Goal: Task Accomplishment & Management: Use online tool/utility

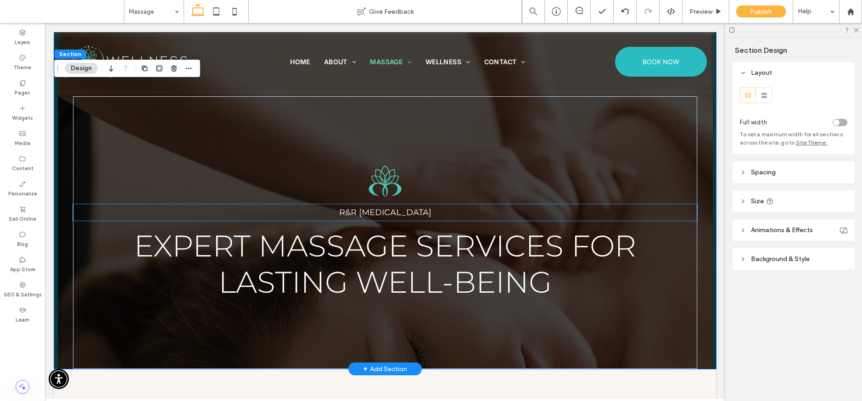
click at [373, 215] on span "R&R [MEDICAL_DATA]" at bounding box center [385, 213] width 92 height 10
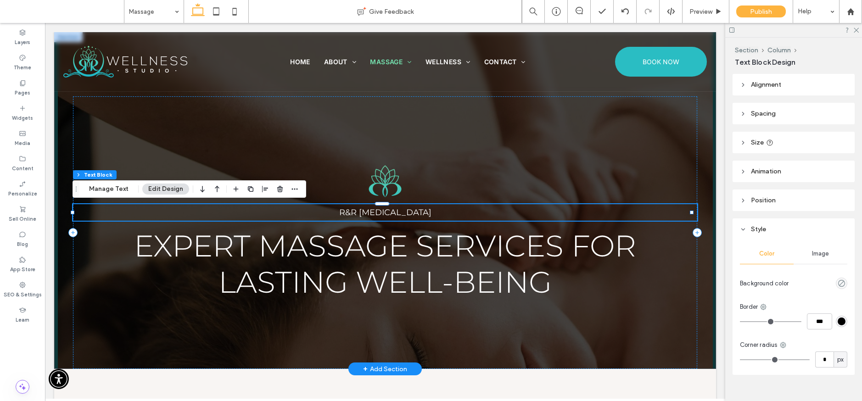
click at [373, 215] on div "R&R [MEDICAL_DATA]" at bounding box center [385, 212] width 625 height 17
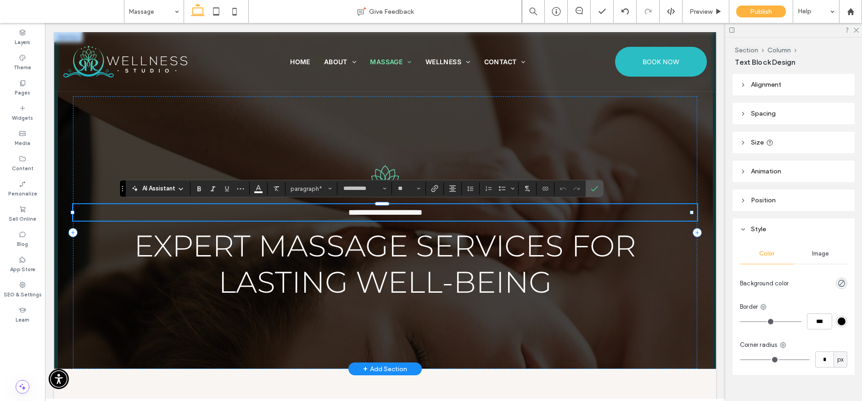
click at [324, 212] on p "**********" at bounding box center [385, 212] width 625 height 17
drag, startPoint x: 324, startPoint y: 212, endPoint x: 459, endPoint y: 213, distance: 135.0
click at [459, 213] on p "**********" at bounding box center [385, 212] width 625 height 17
click at [590, 189] on label "Confirm" at bounding box center [595, 188] width 14 height 17
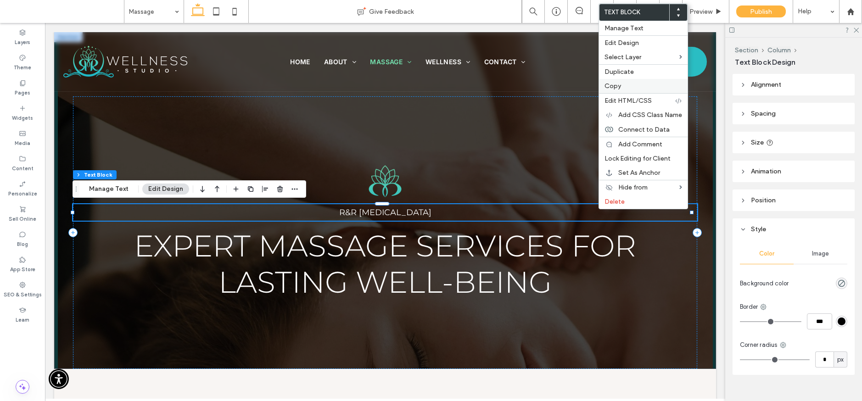
click at [614, 86] on span "Copy" at bounding box center [613, 86] width 17 height 8
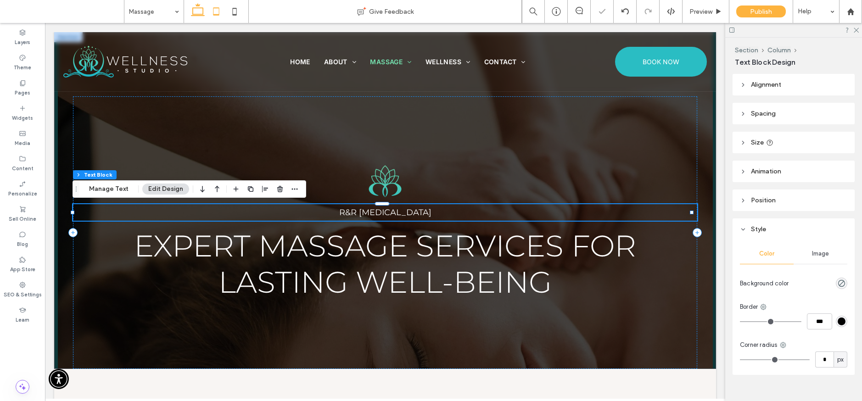
click at [214, 14] on use at bounding box center [217, 11] width 6 height 8
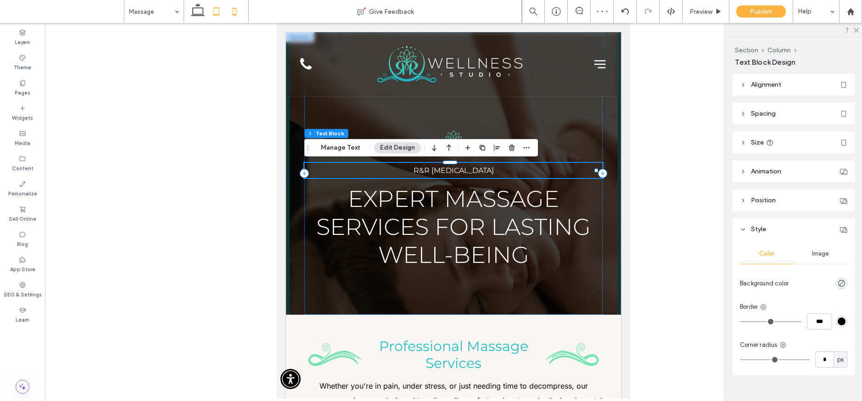
click at [236, 13] on icon at bounding box center [234, 11] width 18 height 18
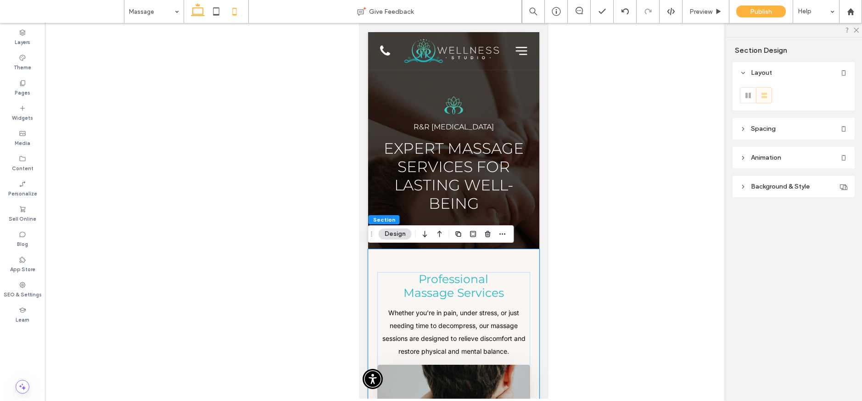
click at [203, 13] on icon at bounding box center [198, 11] width 18 height 18
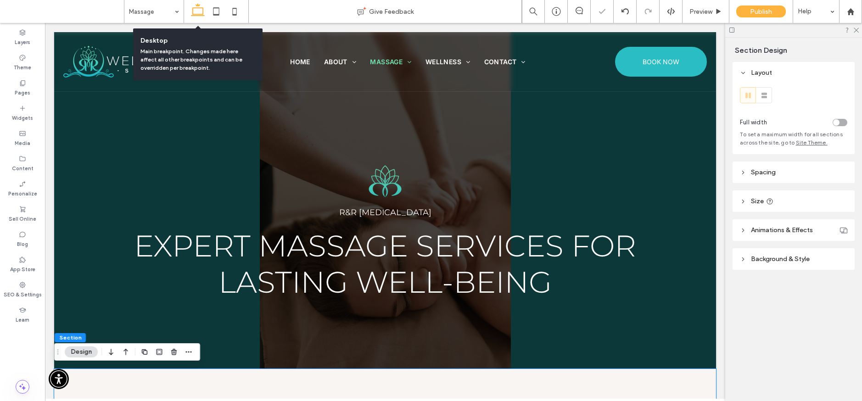
type input "***"
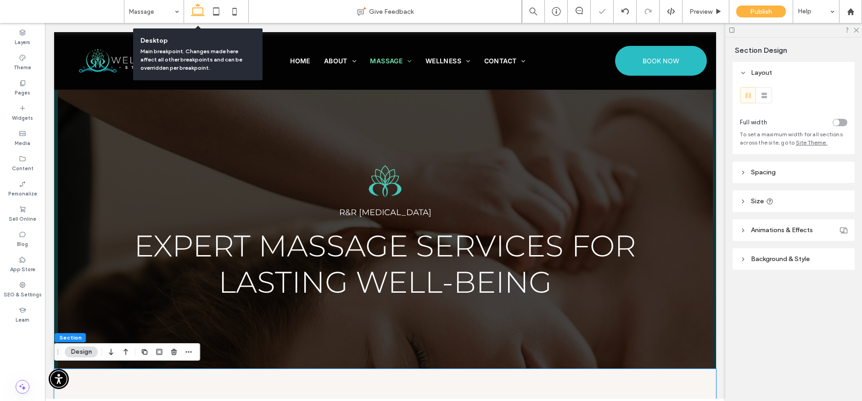
scroll to position [2, 0]
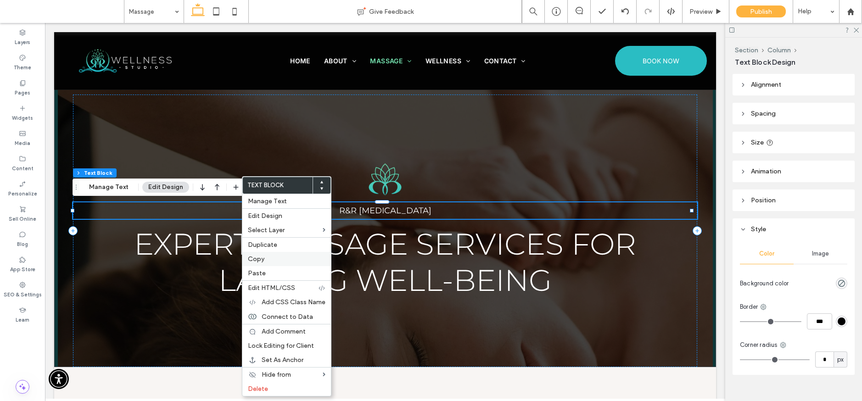
click at [264, 257] on label "Copy" at bounding box center [287, 259] width 78 height 8
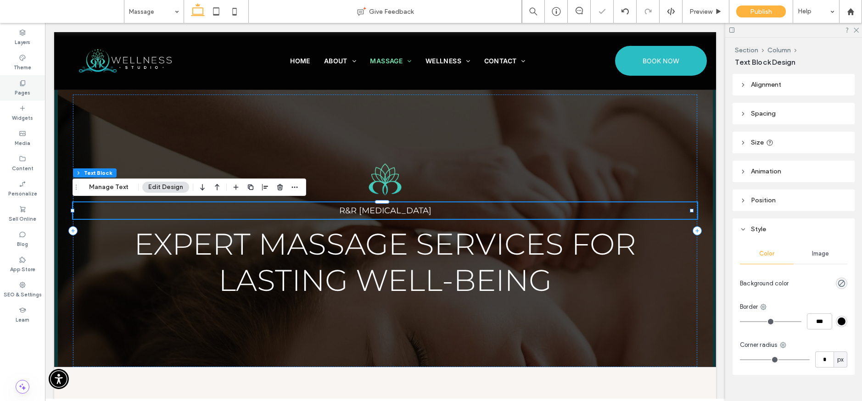
click at [22, 90] on label "Pages" at bounding box center [23, 92] width 16 height 10
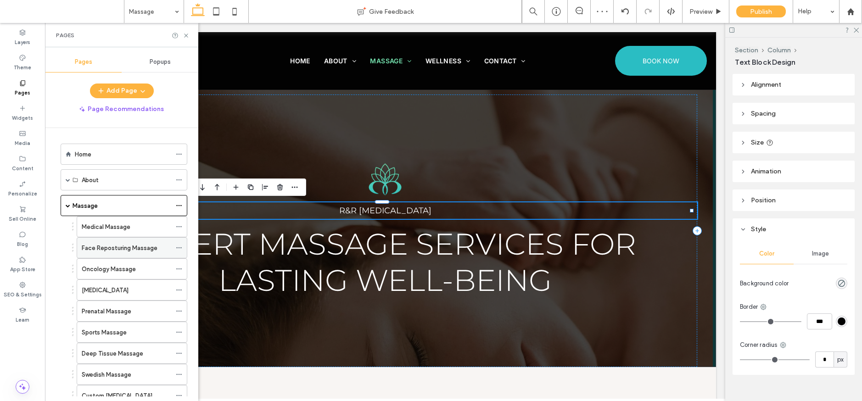
click at [106, 242] on div "Face Reposturing Massage" at bounding box center [127, 248] width 90 height 20
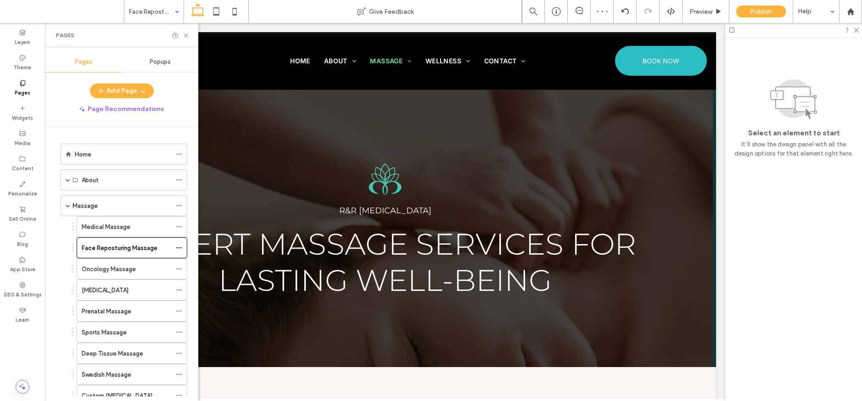
click at [108, 225] on div at bounding box center [431, 200] width 862 height 401
click at [108, 225] on label "Medical Massage" at bounding box center [106, 227] width 49 height 16
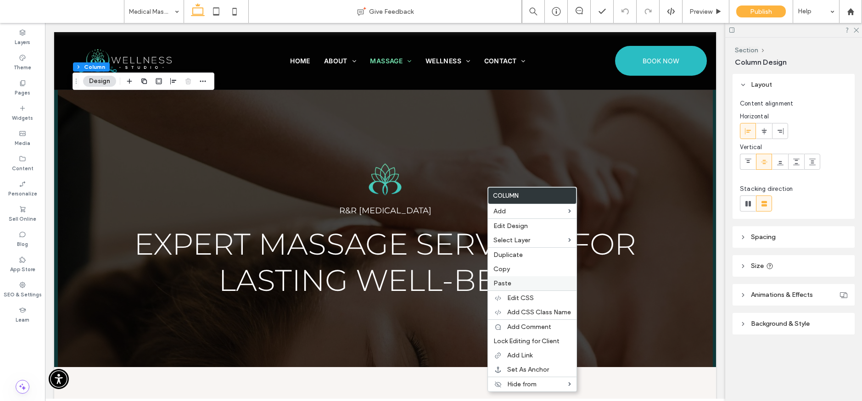
click at [513, 283] on label "Paste" at bounding box center [533, 284] width 78 height 8
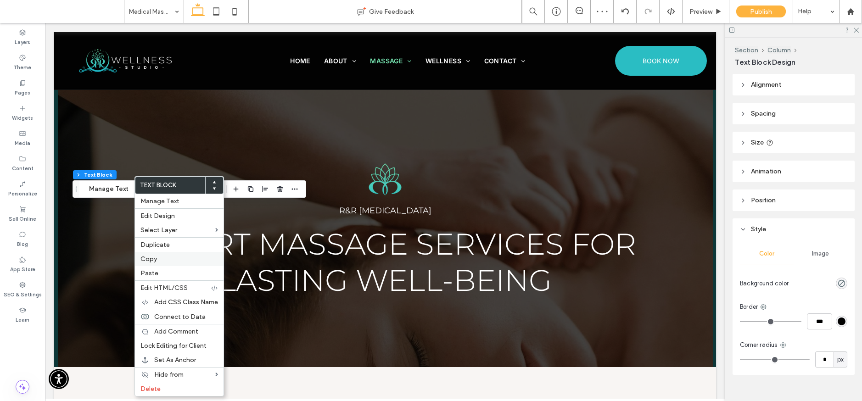
click at [163, 260] on label "Copy" at bounding box center [180, 259] width 78 height 8
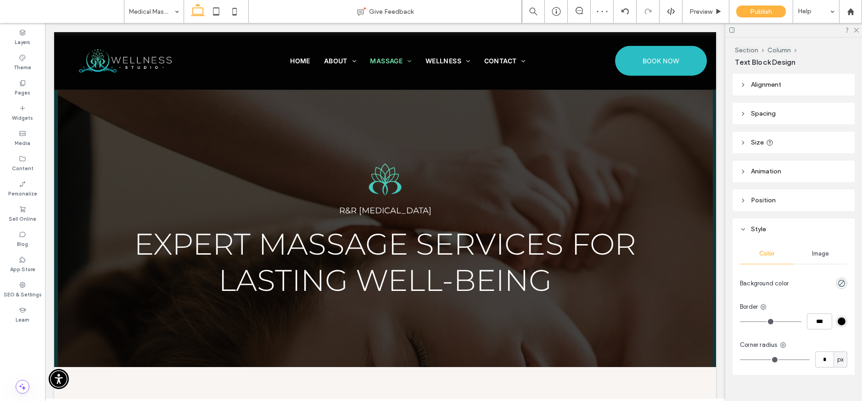
type input "**********"
type input "**"
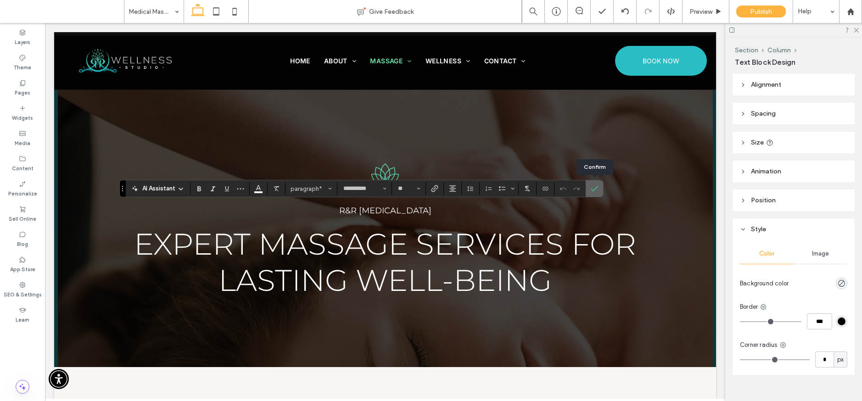
click at [592, 191] on icon "Confirm" at bounding box center [594, 188] width 7 height 7
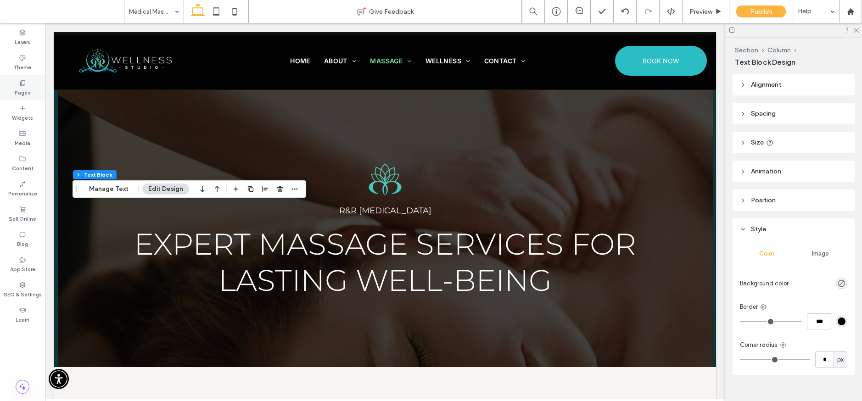
click at [25, 90] on label "Pages" at bounding box center [23, 92] width 16 height 10
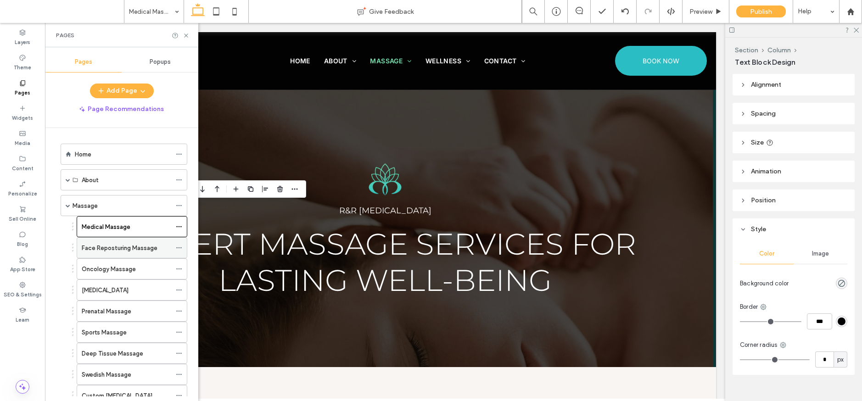
click at [130, 253] on div "Face Reposturing Massage" at bounding box center [127, 248] width 90 height 20
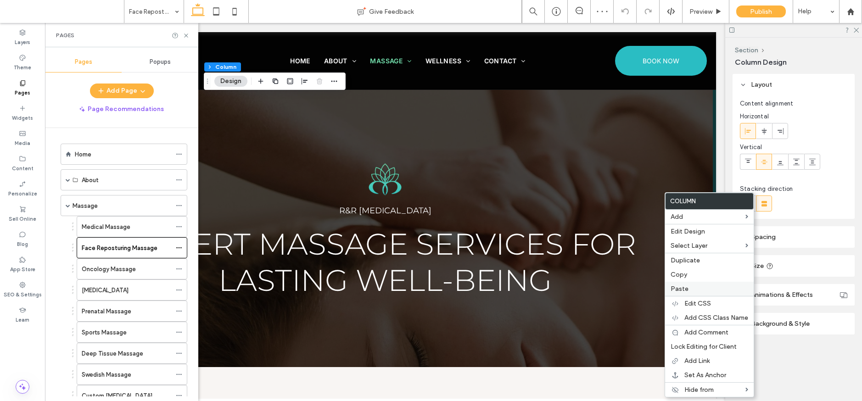
click at [683, 290] on span "Paste" at bounding box center [680, 289] width 18 height 8
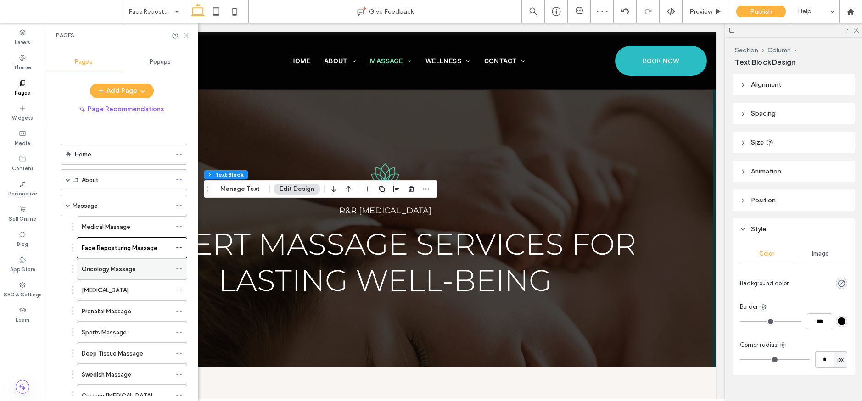
click at [130, 269] on label "Oncology Massage" at bounding box center [109, 269] width 54 height 16
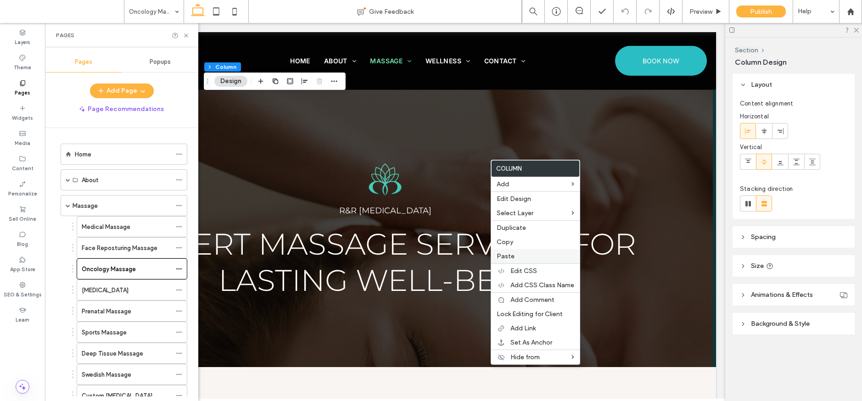
click at [512, 255] on span "Paste" at bounding box center [506, 257] width 18 height 8
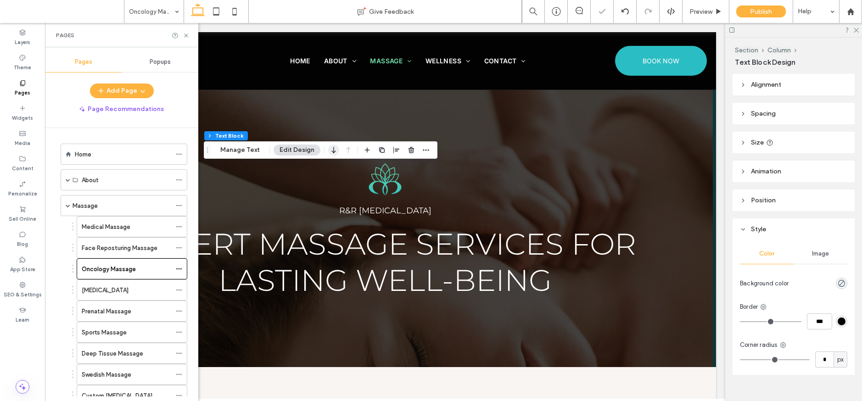
click at [332, 152] on use "button" at bounding box center [334, 150] width 4 height 6
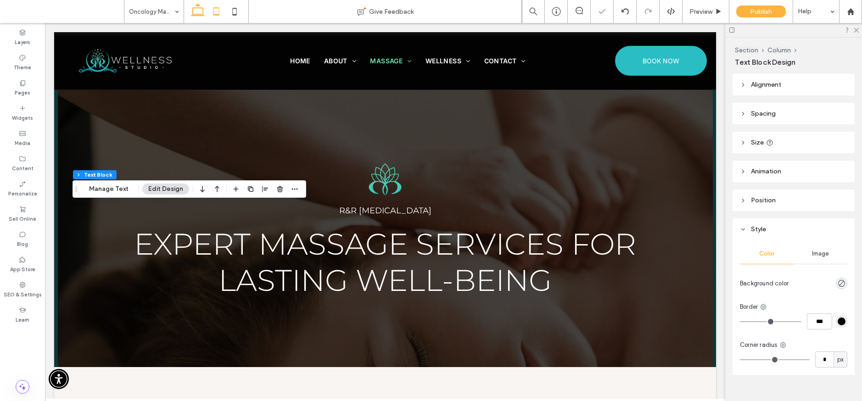
click at [208, 11] on icon at bounding box center [216, 11] width 18 height 18
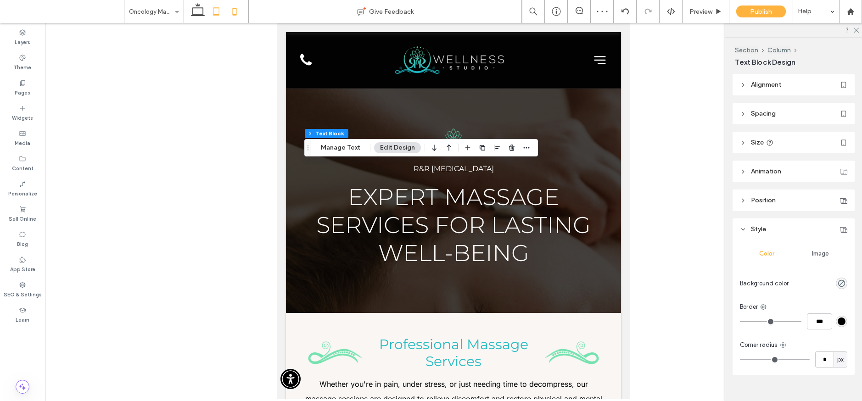
click at [233, 12] on icon at bounding box center [234, 11] width 18 height 18
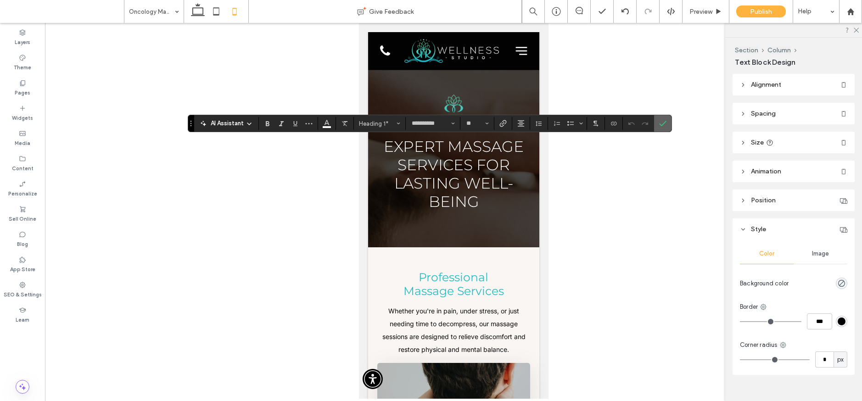
click at [664, 124] on icon "Confirm" at bounding box center [663, 123] width 7 height 7
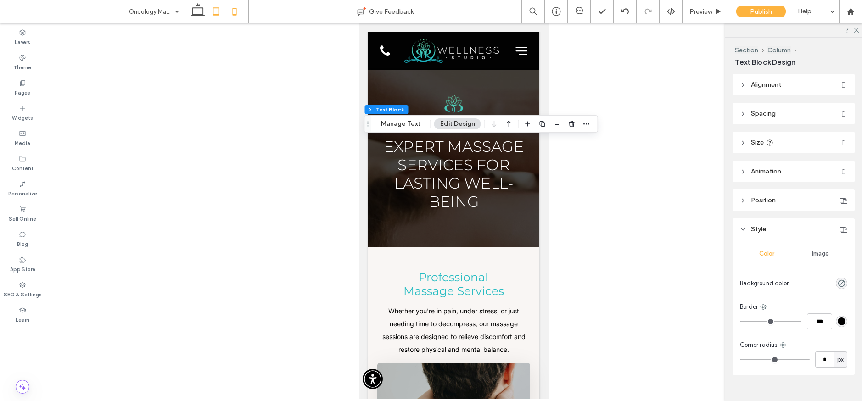
click at [213, 17] on icon at bounding box center [216, 11] width 18 height 18
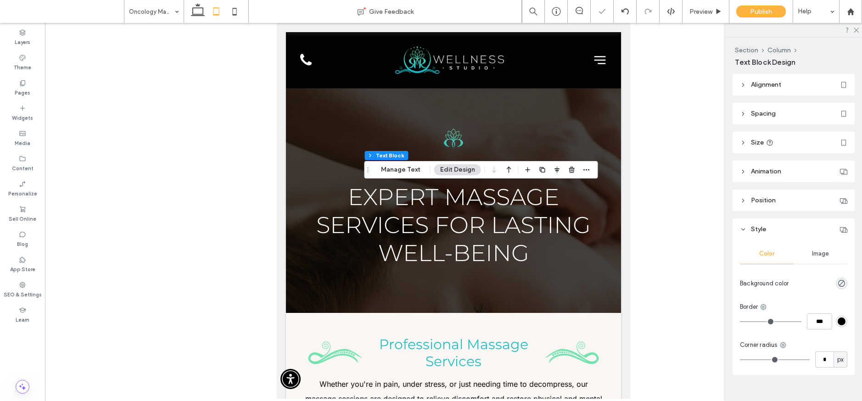
type input "***"
click at [200, 14] on use at bounding box center [198, 9] width 14 height 13
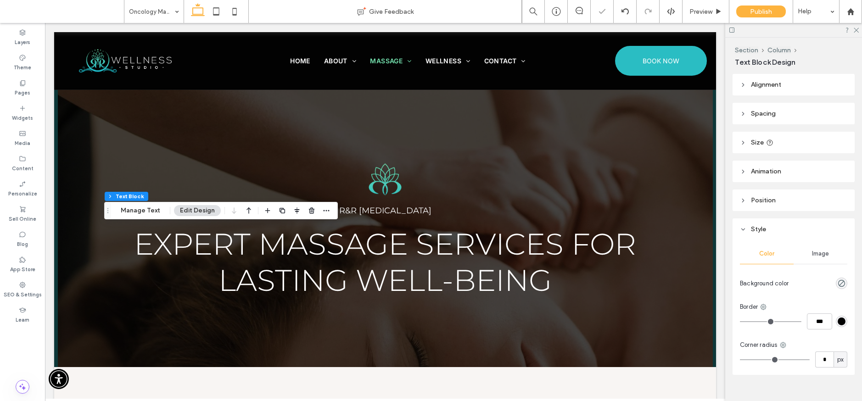
type input "**"
type input "****"
click at [16, 81] on div "Pages" at bounding box center [22, 87] width 45 height 25
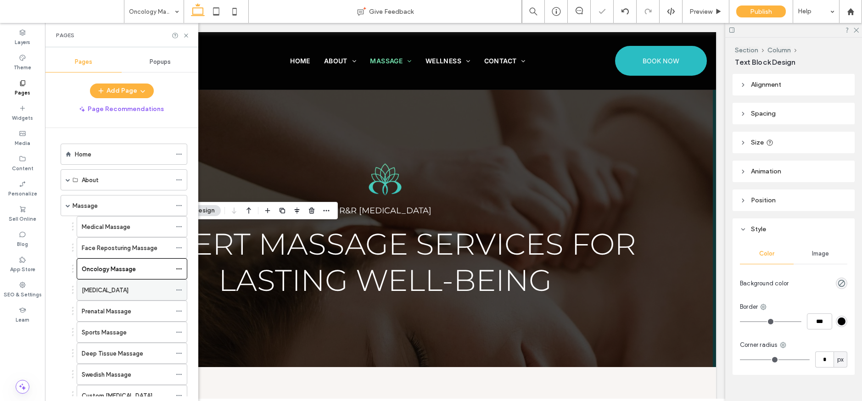
click at [127, 297] on div "[MEDICAL_DATA]" at bounding box center [127, 290] width 90 height 20
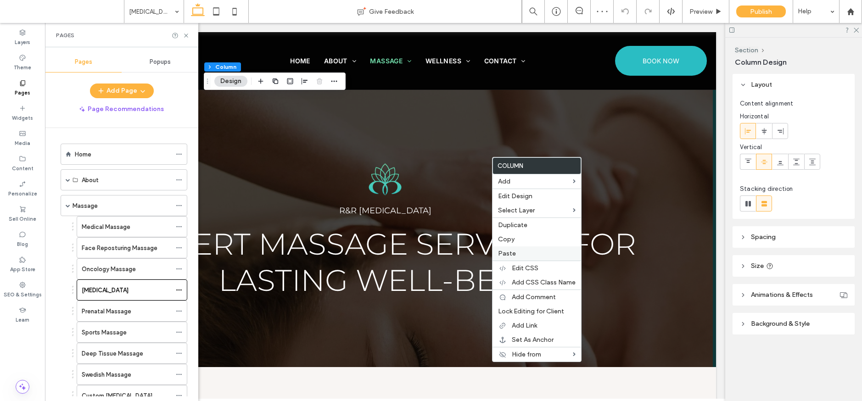
click at [523, 251] on label "Paste" at bounding box center [537, 254] width 78 height 8
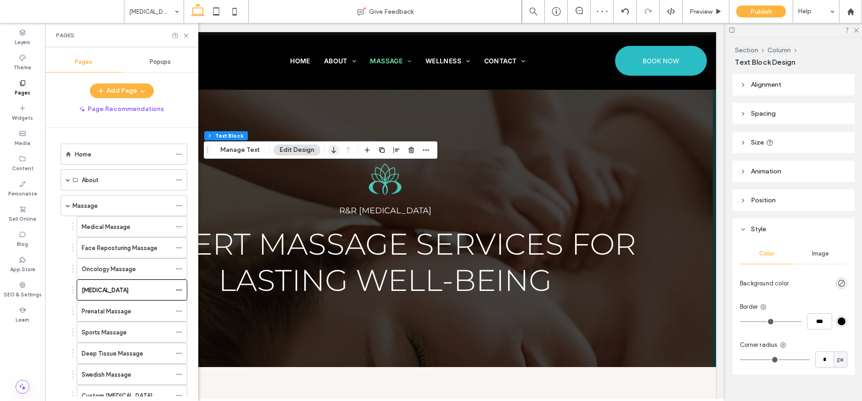
click at [335, 152] on icon "button" at bounding box center [333, 150] width 11 height 17
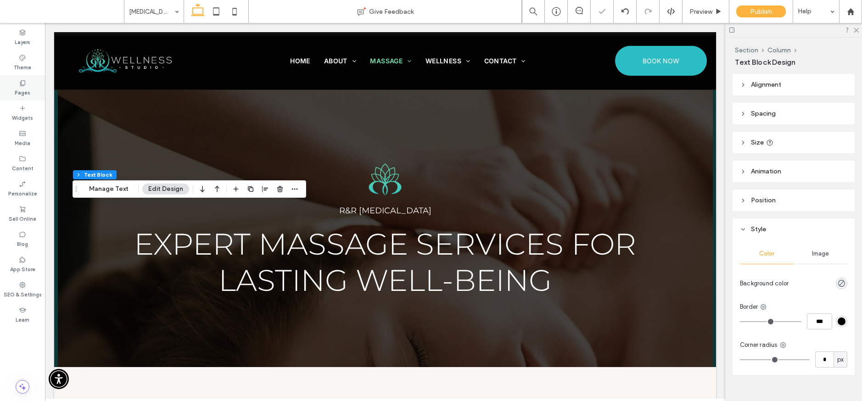
click at [16, 90] on label "Pages" at bounding box center [23, 92] width 16 height 10
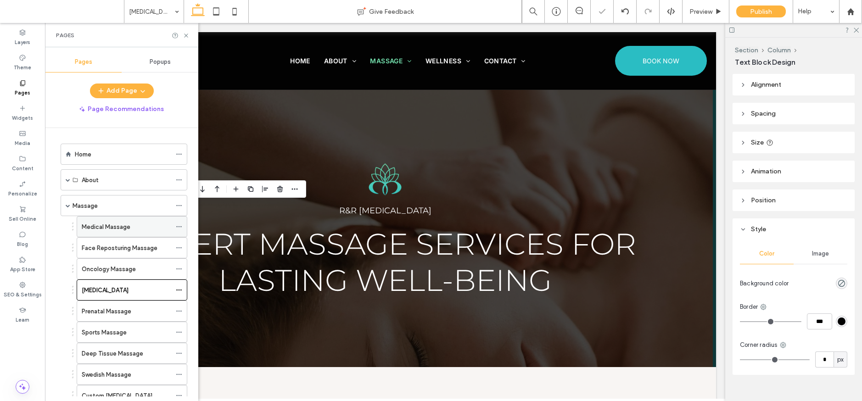
click at [130, 230] on div "Medical Massage" at bounding box center [127, 227] width 90 height 10
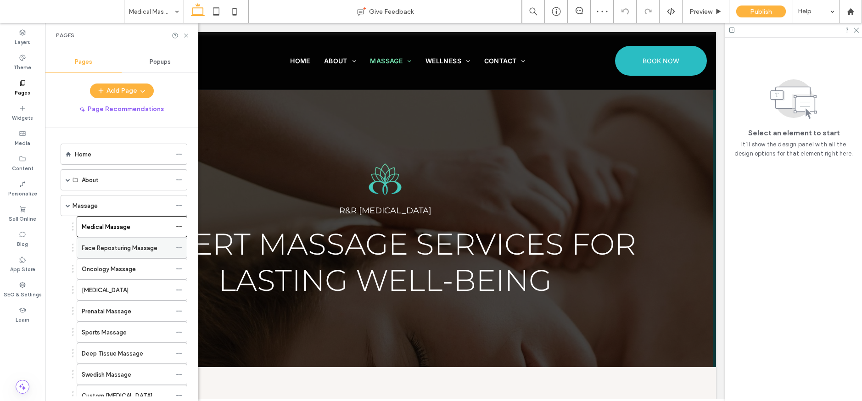
click at [131, 251] on label "Face Reposturing Massage" at bounding box center [120, 248] width 76 height 16
click at [137, 272] on div "Oncology Massage" at bounding box center [127, 270] width 90 height 10
click at [146, 290] on div "[MEDICAL_DATA]" at bounding box center [127, 291] width 90 height 10
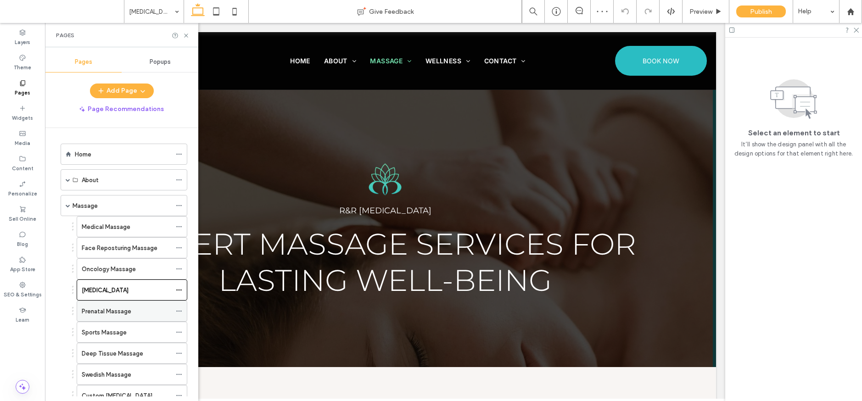
click at [148, 308] on div "Prenatal Massage" at bounding box center [127, 312] width 90 height 10
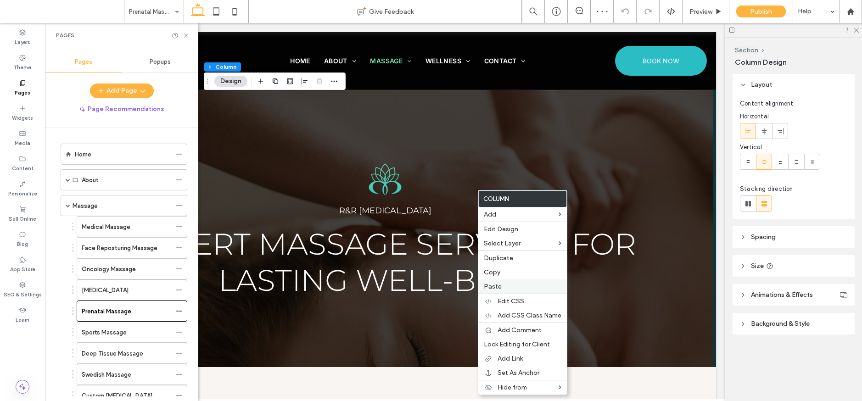
click at [497, 287] on span "Paste" at bounding box center [493, 287] width 18 height 8
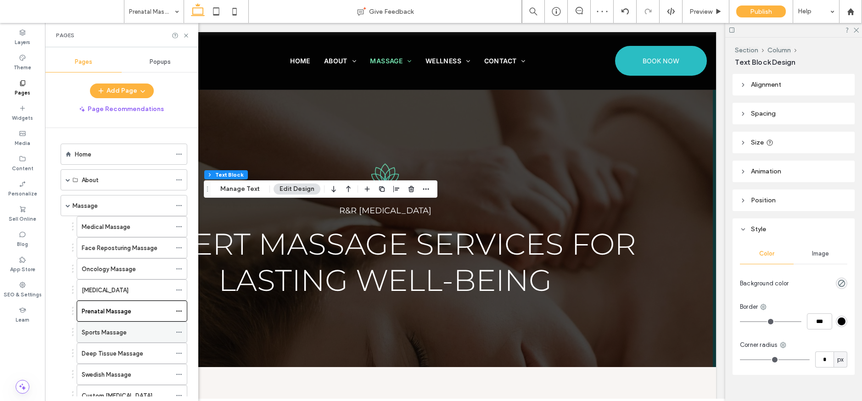
click at [123, 336] on label "Sports Massage" at bounding box center [104, 333] width 45 height 16
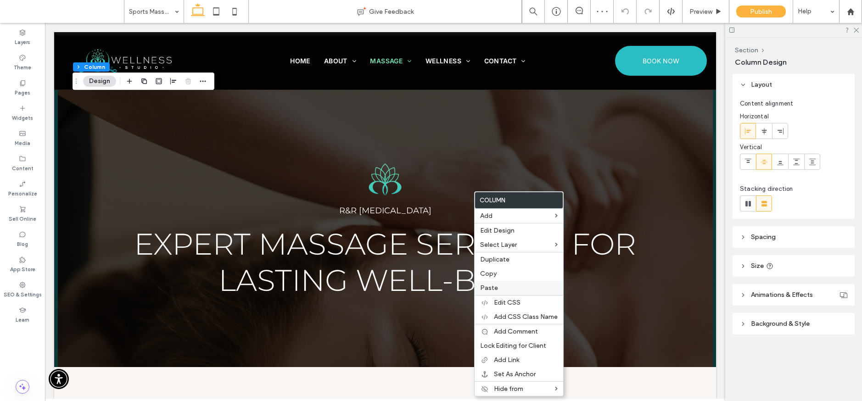
click at [489, 290] on span "Paste" at bounding box center [489, 288] width 18 height 8
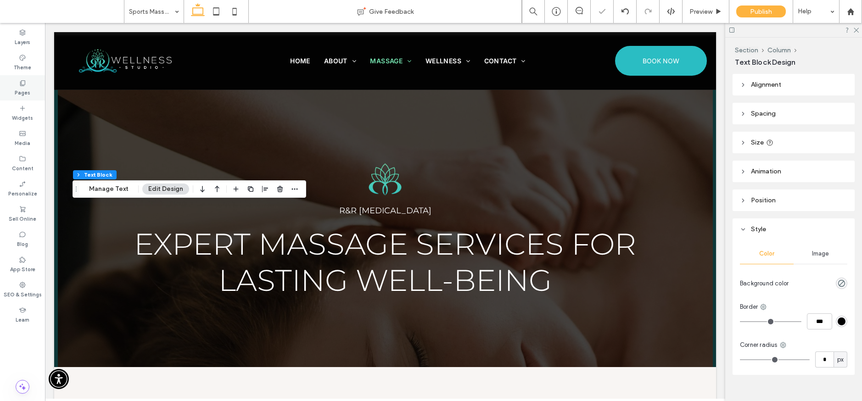
click at [17, 89] on label "Pages" at bounding box center [23, 92] width 16 height 10
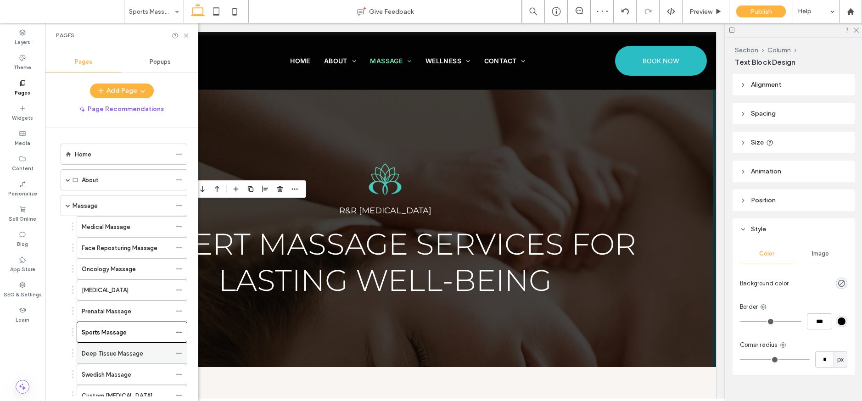
click at [134, 354] on label "Deep Tissue Massage" at bounding box center [113, 354] width 62 height 16
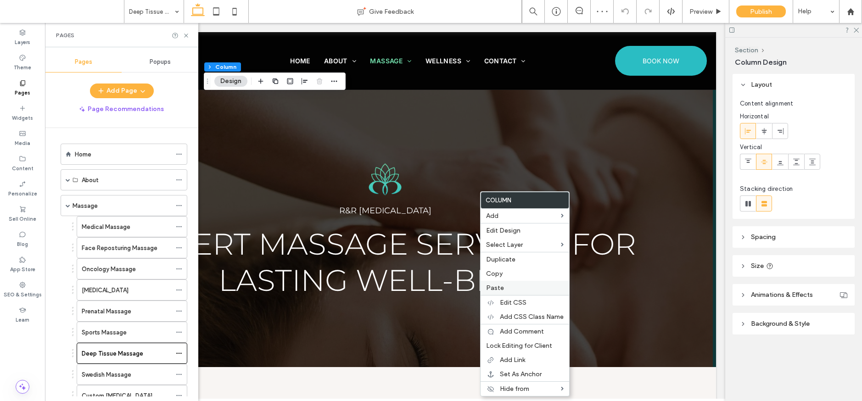
click at [507, 290] on label "Paste" at bounding box center [525, 288] width 78 height 8
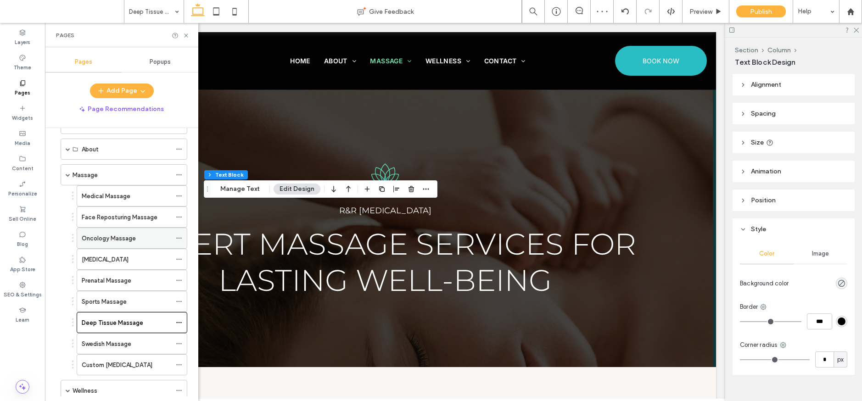
scroll to position [135, 0]
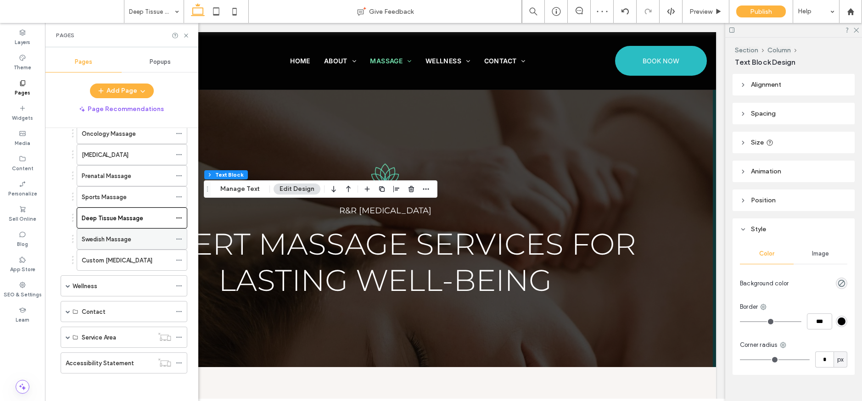
click at [119, 229] on div "Swedish Massage" at bounding box center [127, 239] width 90 height 20
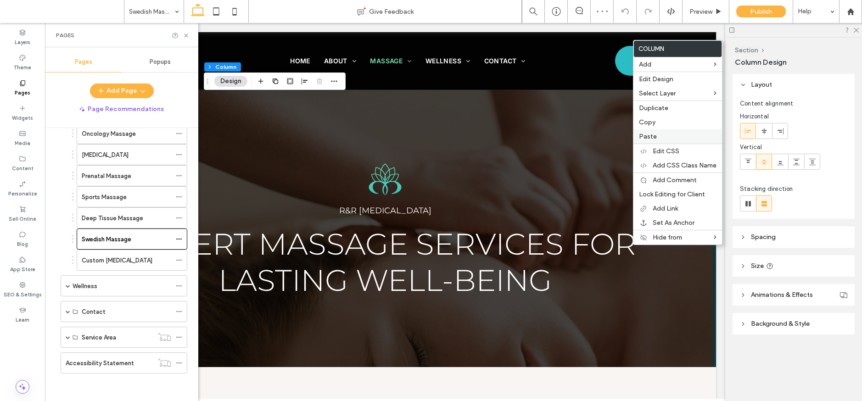
click at [648, 136] on span "Paste" at bounding box center [648, 137] width 18 height 8
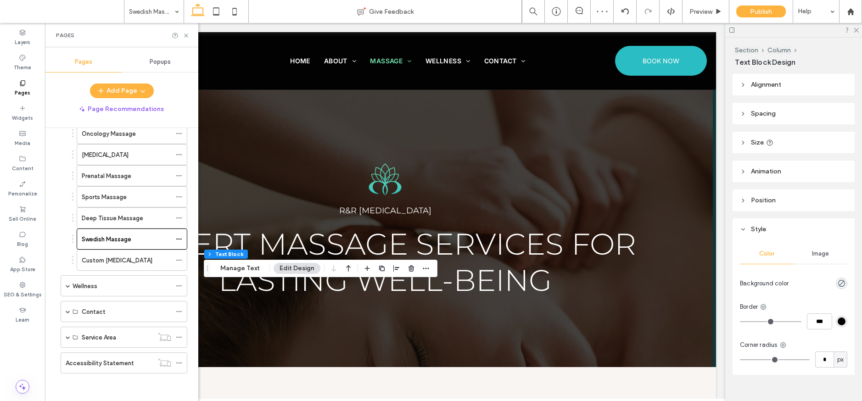
click at [353, 270] on div "Section Column Text Block Manage Text Edit Design" at bounding box center [321, 268] width 234 height 17
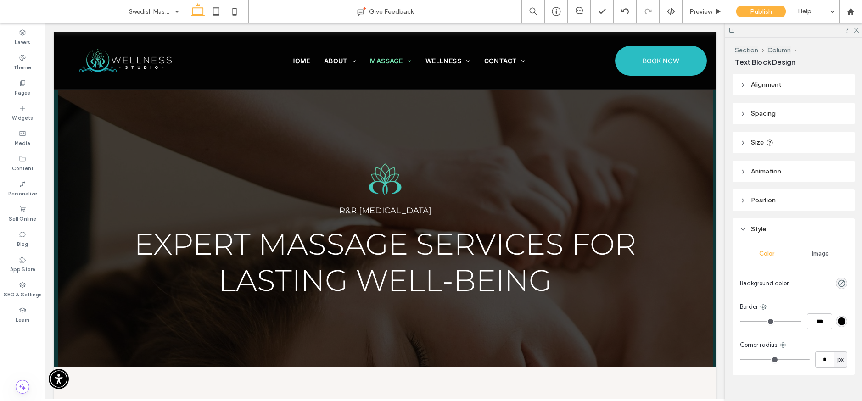
type input "**********"
type input "**"
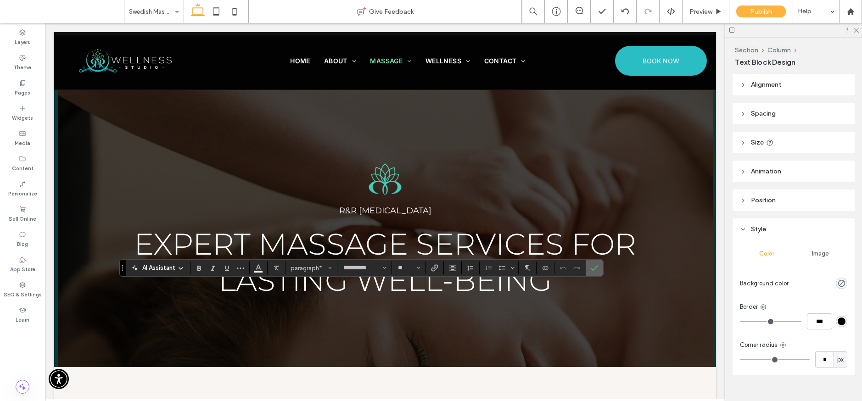
click at [598, 265] on label "Confirm" at bounding box center [595, 268] width 14 height 17
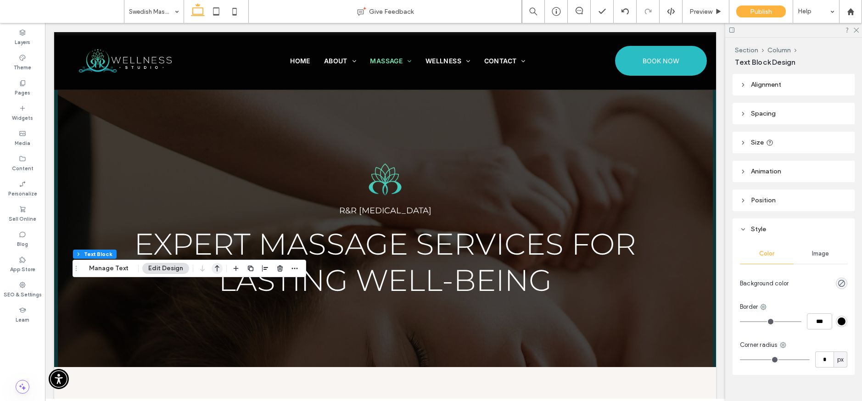
click at [212, 268] on icon "button" at bounding box center [217, 268] width 11 height 17
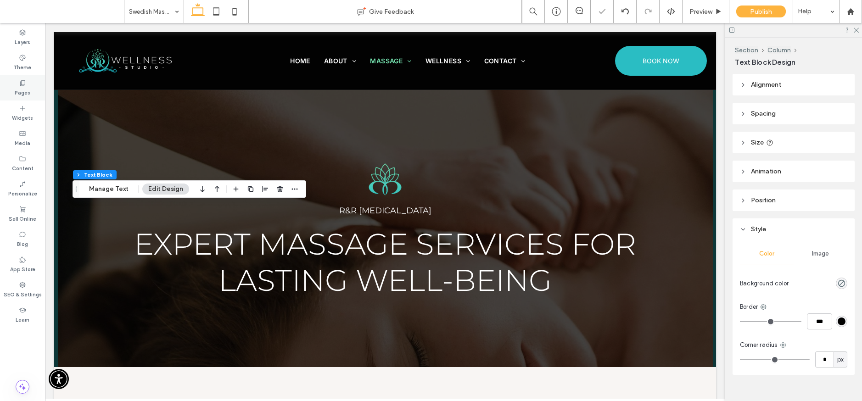
click at [21, 95] on label "Pages" at bounding box center [23, 92] width 16 height 10
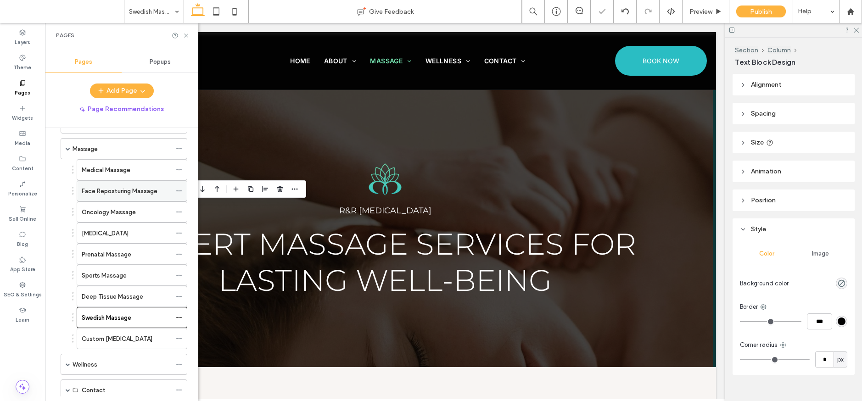
scroll to position [64, 0]
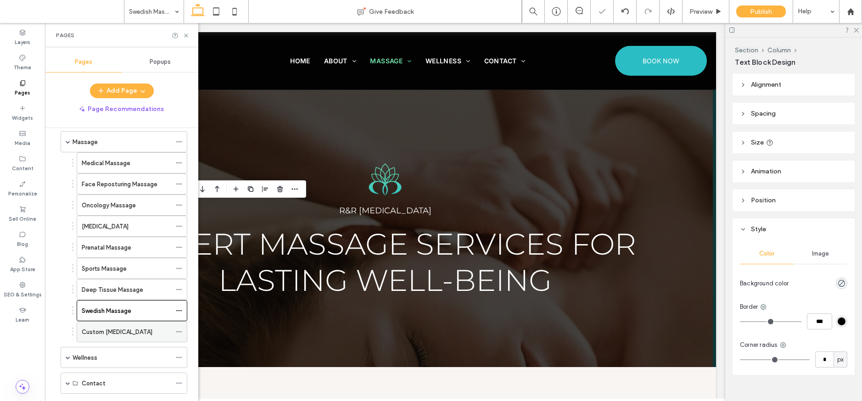
click at [124, 329] on label "Custom [MEDICAL_DATA]" at bounding box center [117, 332] width 71 height 16
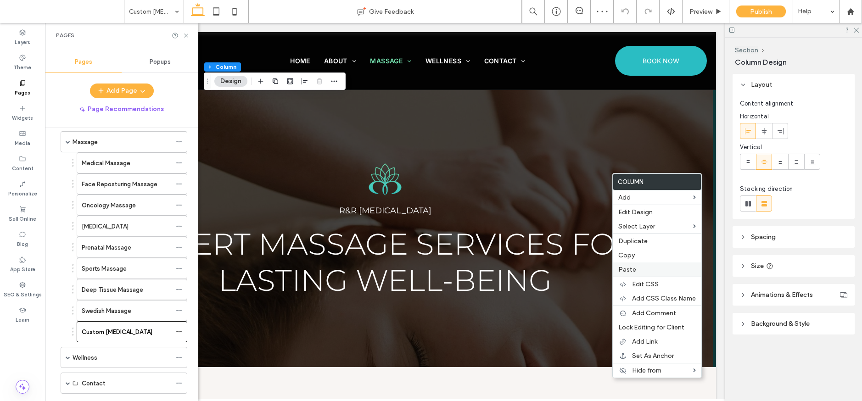
click at [623, 269] on span "Paste" at bounding box center [628, 270] width 18 height 8
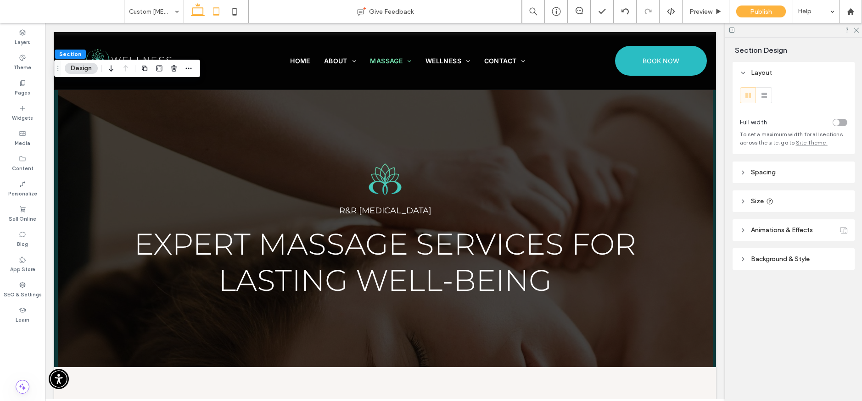
click at [211, 9] on icon at bounding box center [216, 11] width 18 height 18
type input "*"
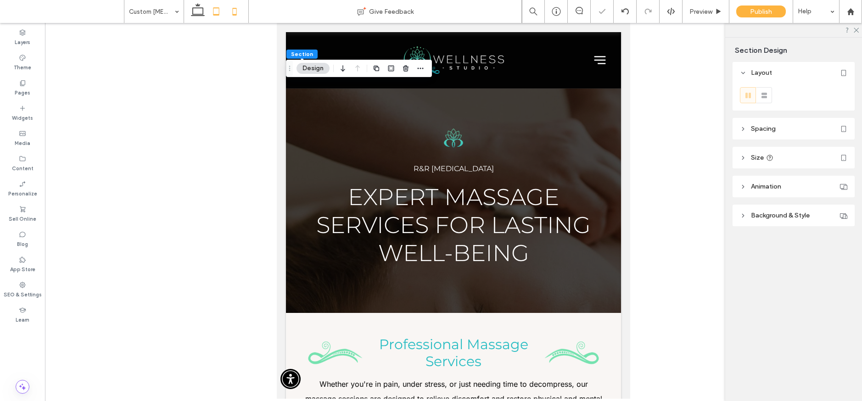
click at [239, 19] on icon at bounding box center [234, 11] width 18 height 18
type input "***"
type input "**"
type input "***"
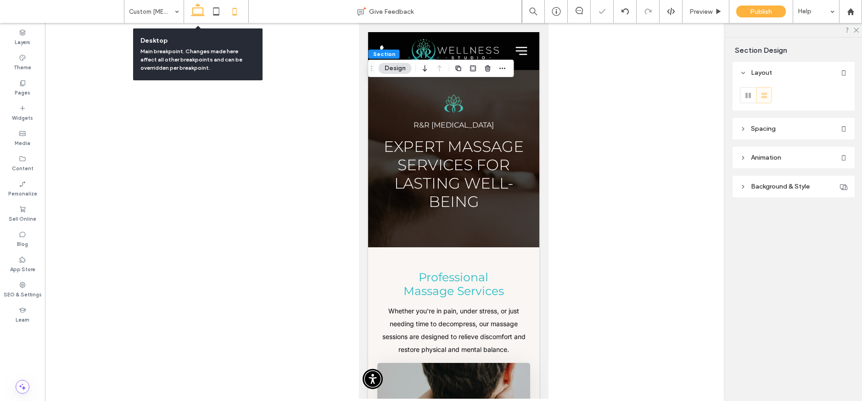
click at [200, 14] on use at bounding box center [198, 9] width 14 height 13
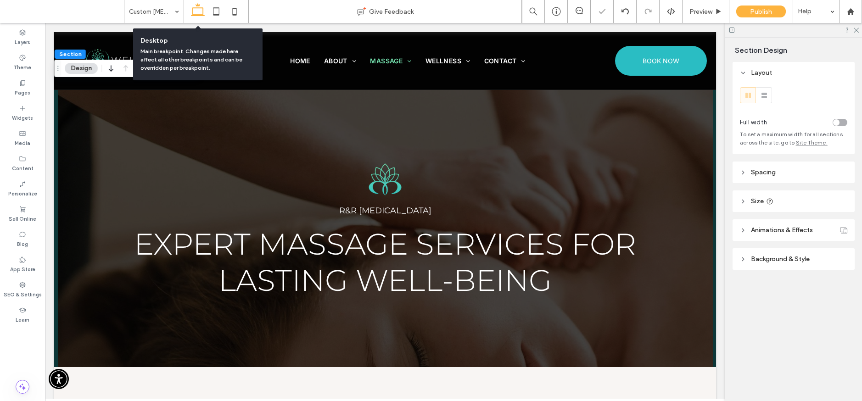
type input "*"
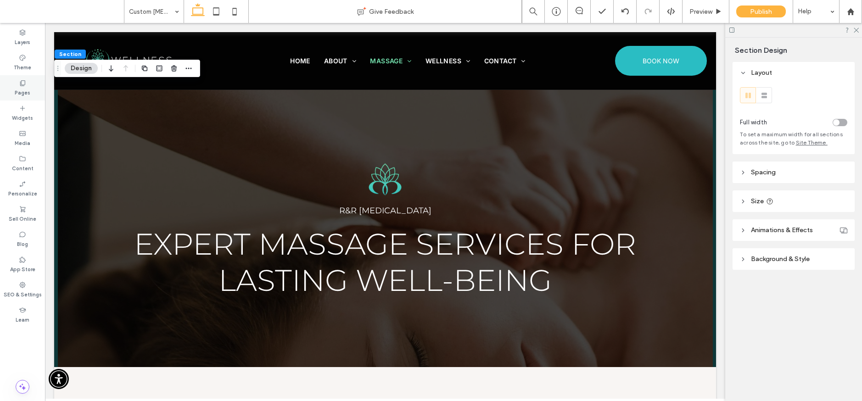
click at [30, 90] on div "Pages" at bounding box center [22, 87] width 45 height 25
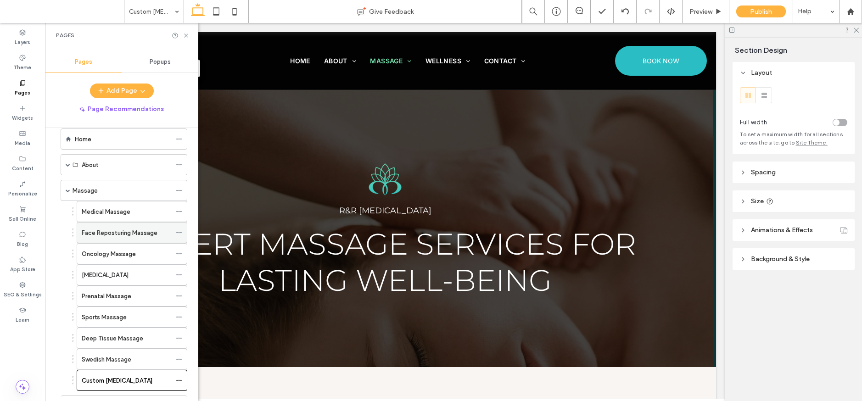
scroll to position [16, 0]
click at [74, 192] on label "Massage" at bounding box center [85, 190] width 25 height 16
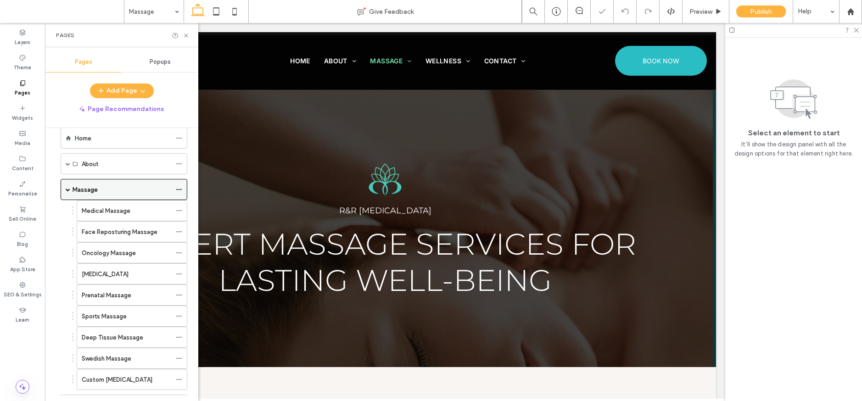
click at [64, 190] on div "Massage" at bounding box center [124, 189] width 127 height 21
click at [71, 188] on div "Massage" at bounding box center [124, 189] width 127 height 21
click at [67, 189] on span at bounding box center [68, 189] width 5 height 5
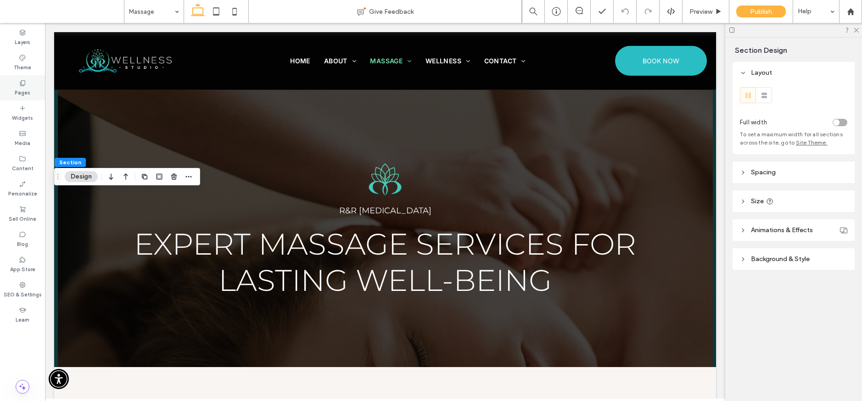
click at [26, 88] on label "Pages" at bounding box center [23, 92] width 16 height 10
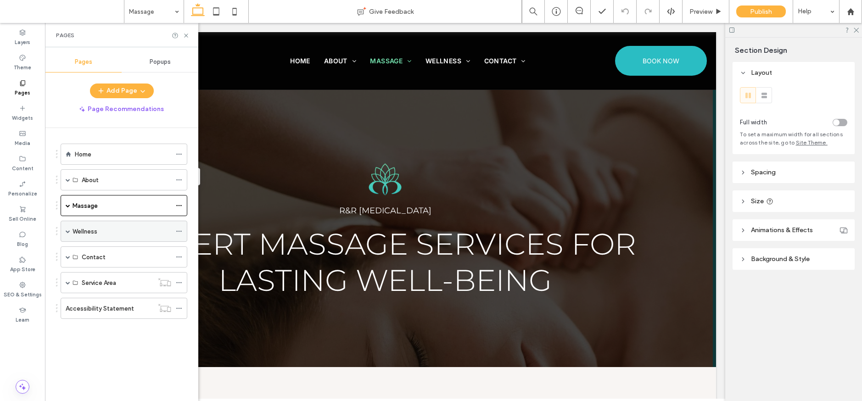
click at [73, 232] on label "Wellness" at bounding box center [85, 232] width 25 height 16
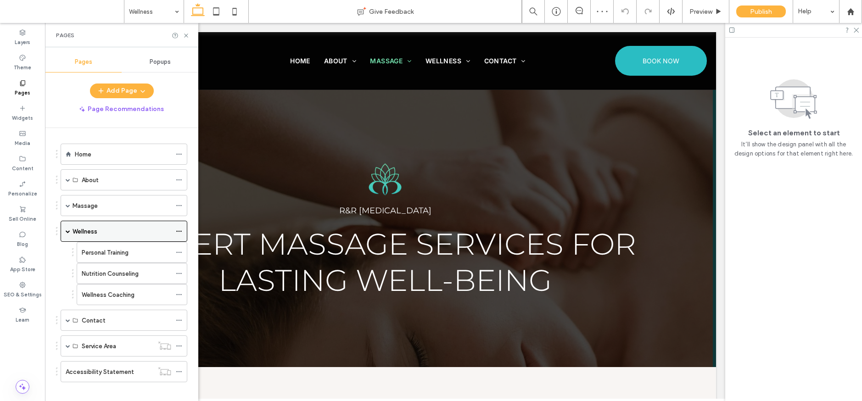
click at [66, 230] on span at bounding box center [68, 231] width 5 height 5
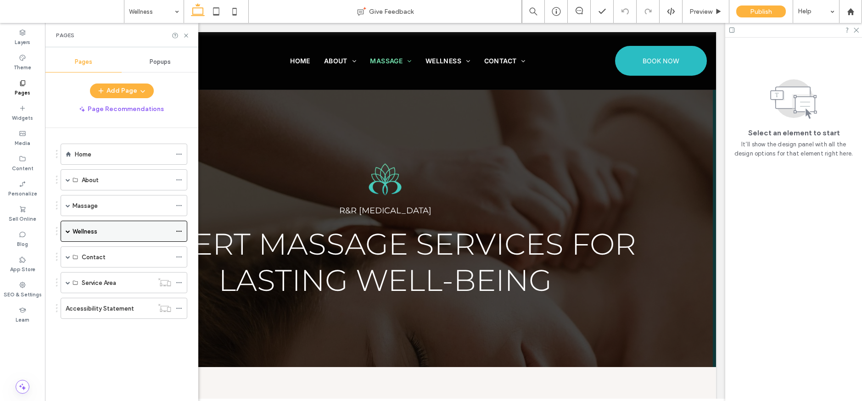
click at [68, 231] on span at bounding box center [68, 231] width 5 height 5
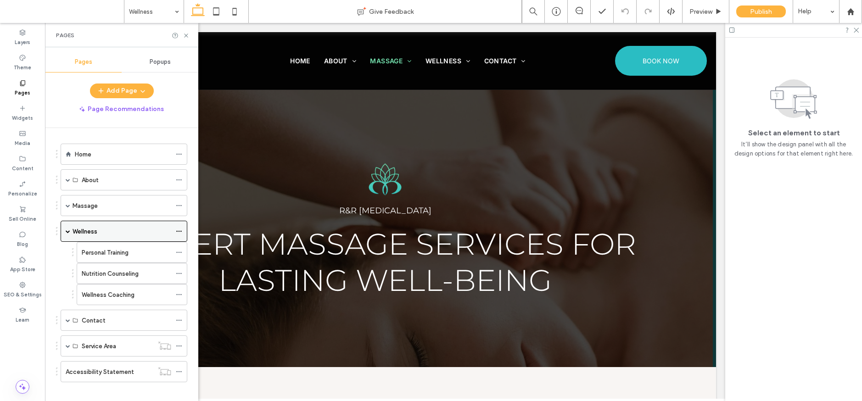
click at [68, 230] on span at bounding box center [68, 231] width 5 height 5
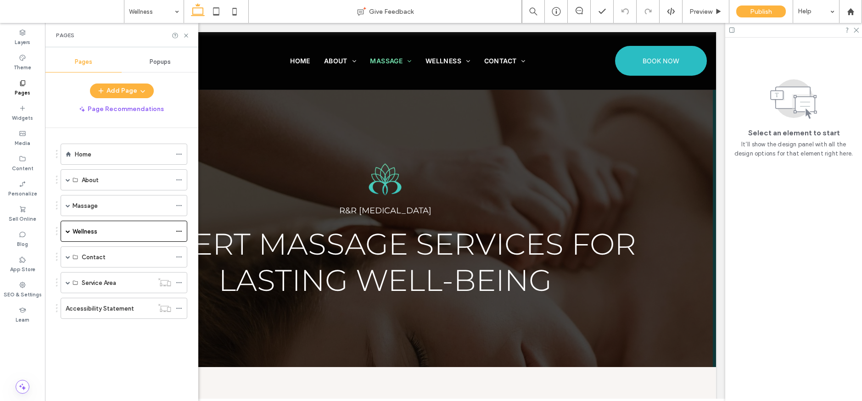
click at [75, 157] on label "Home" at bounding box center [83, 155] width 17 height 16
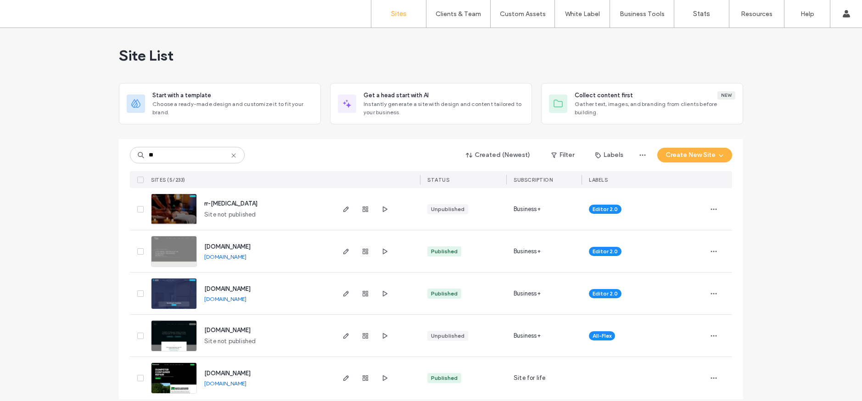
click at [520, 68] on div "Site List" at bounding box center [431, 55] width 625 height 55
